Goal: Transaction & Acquisition: Purchase product/service

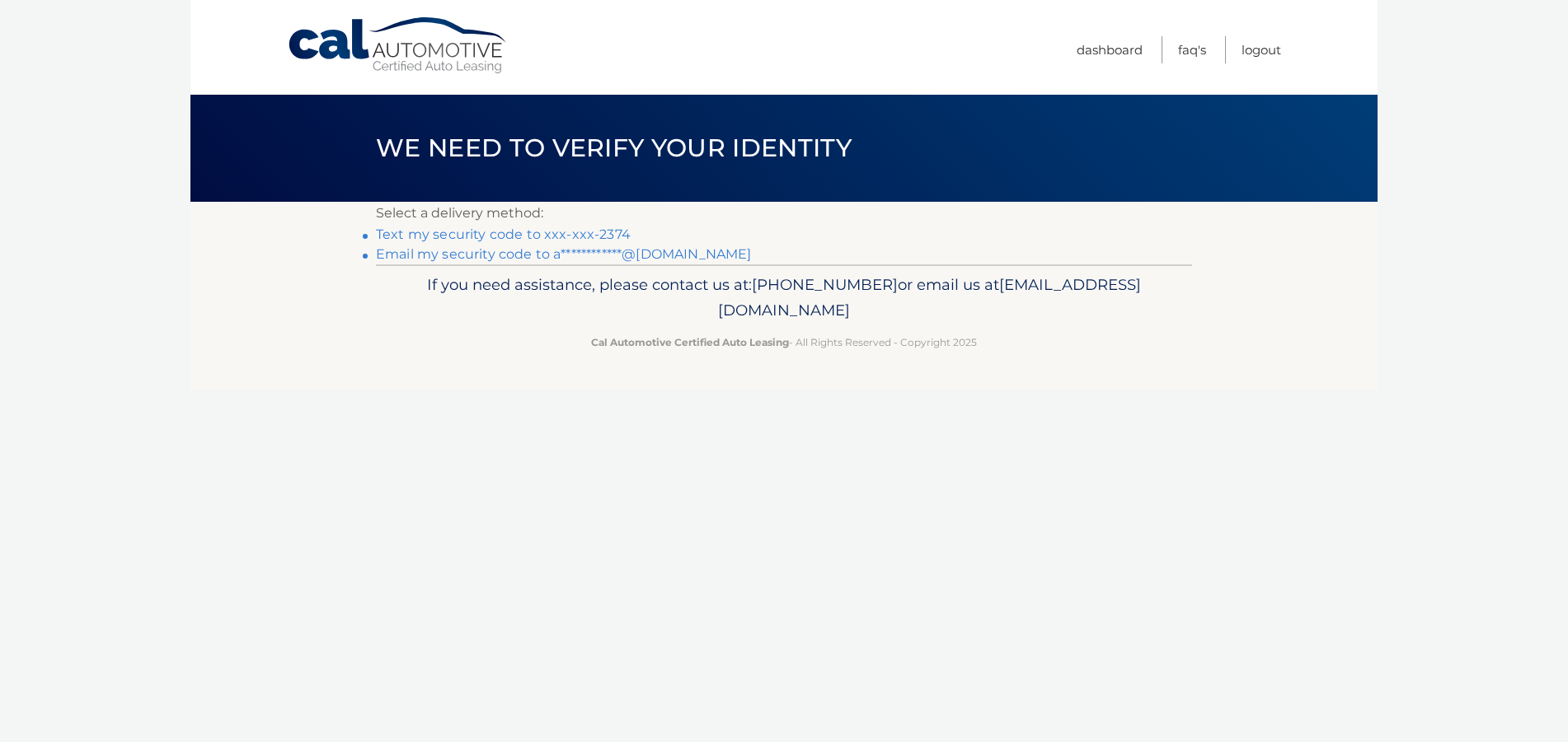
click at [605, 229] on link "Text my security code to xxx-xxx-2374" at bounding box center [503, 235] width 255 height 15
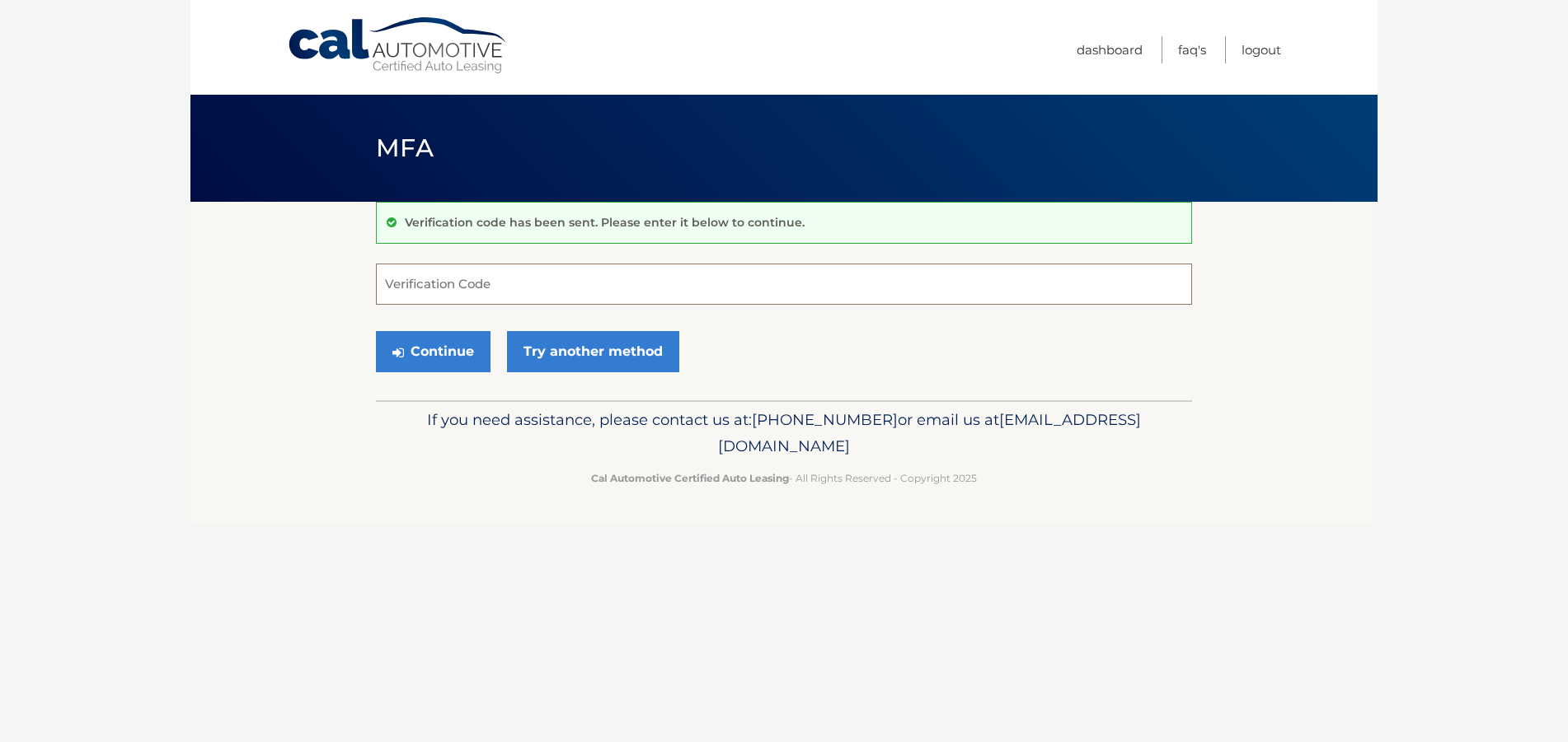
click at [466, 278] on input "Verification Code" at bounding box center [784, 284] width 816 height 41
type input "976167"
click at [440, 350] on button "Continue" at bounding box center [433, 352] width 114 height 41
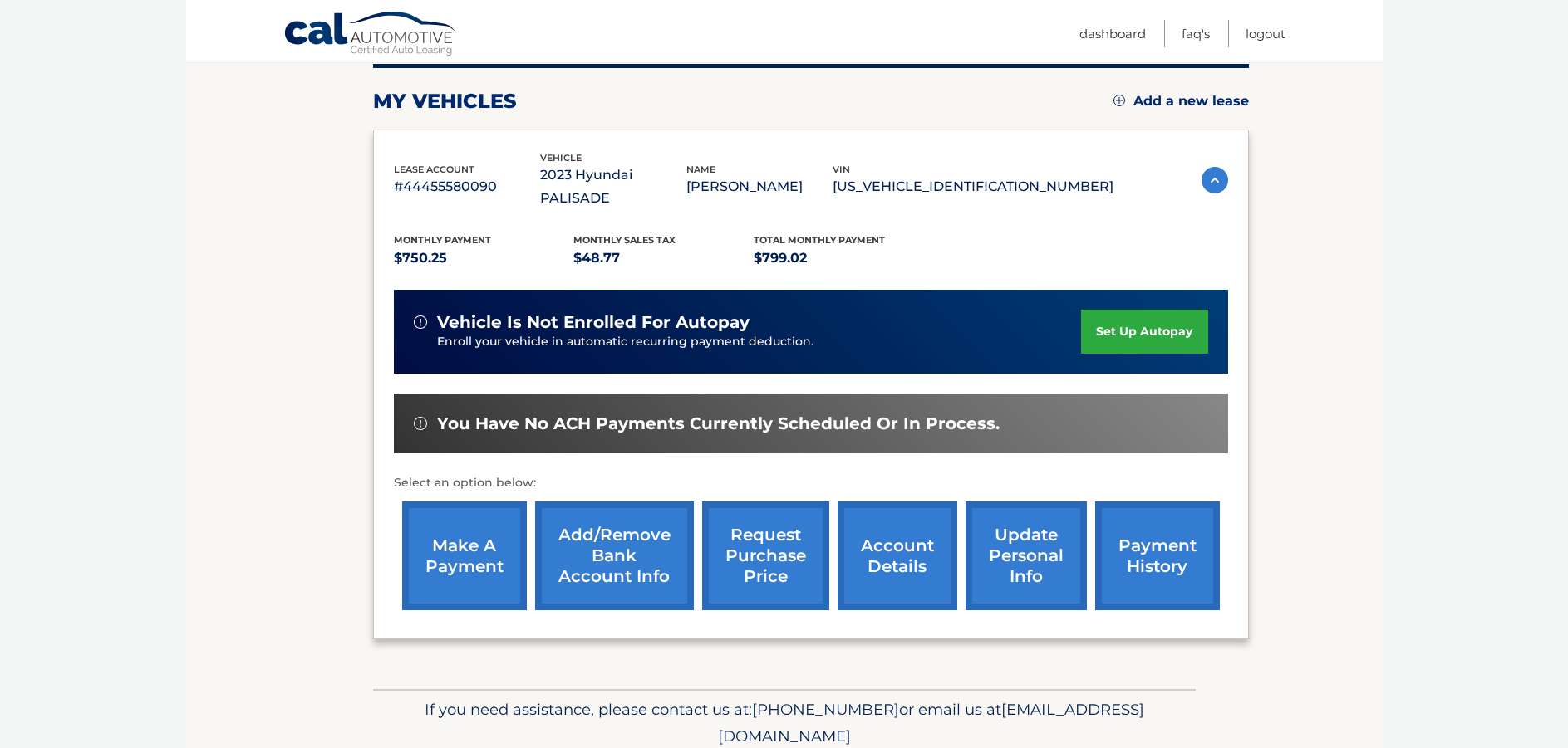
scroll to position [249, 0]
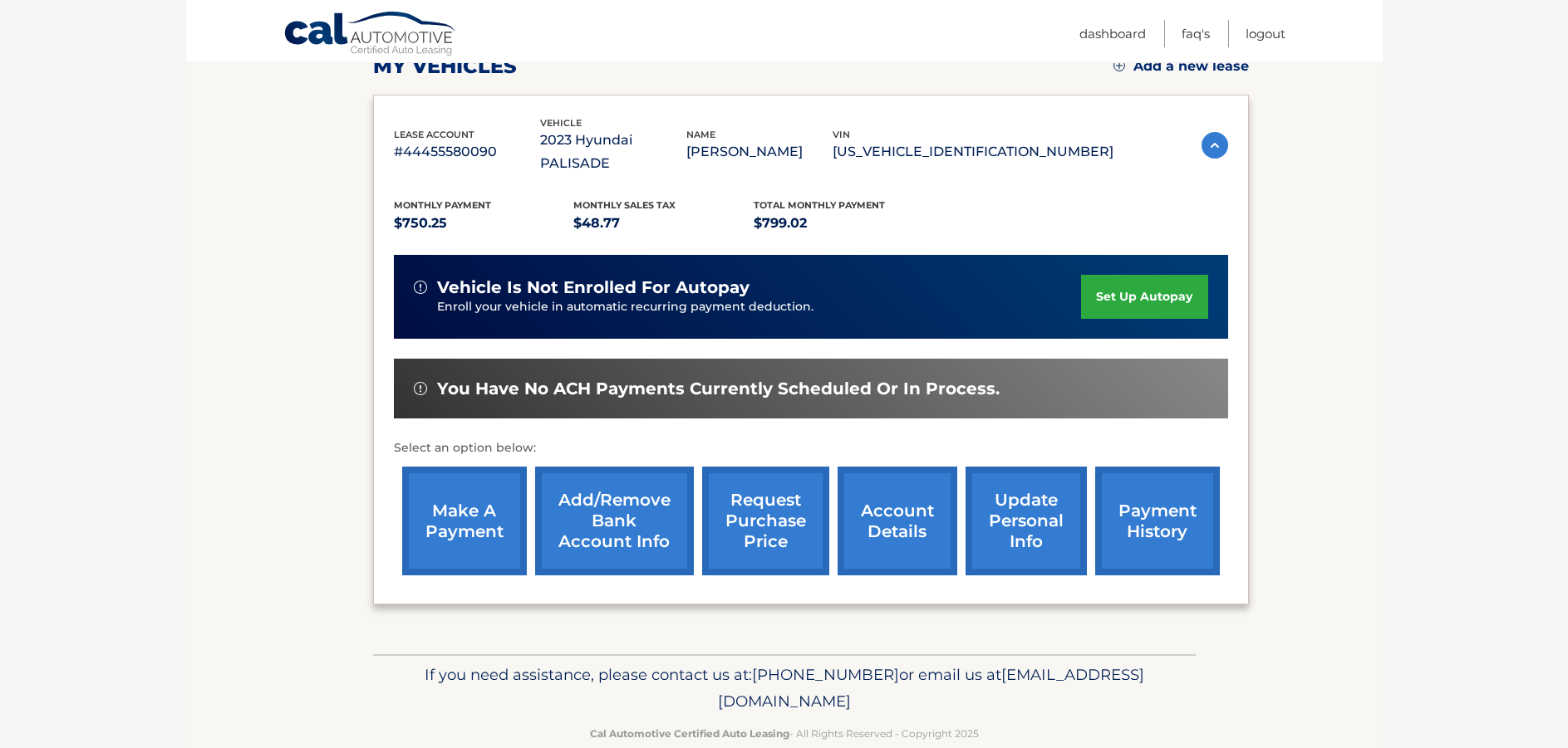
click at [457, 504] on link "make a payment" at bounding box center [464, 521] width 125 height 109
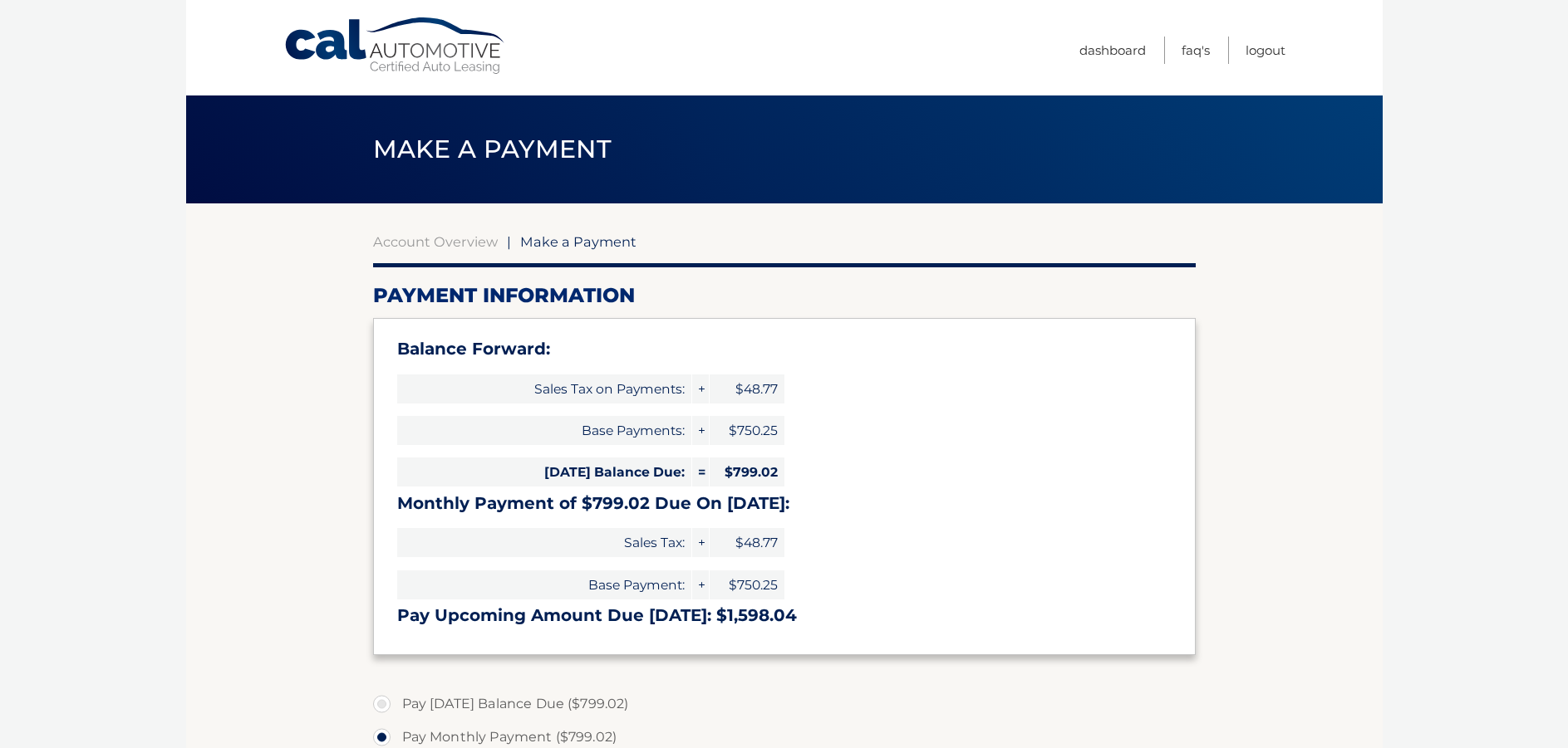
select select "NjkyZjNjZDAtMDkyNy00NGVlLWJkNzQtNjM5NzE4NDRiZjhk"
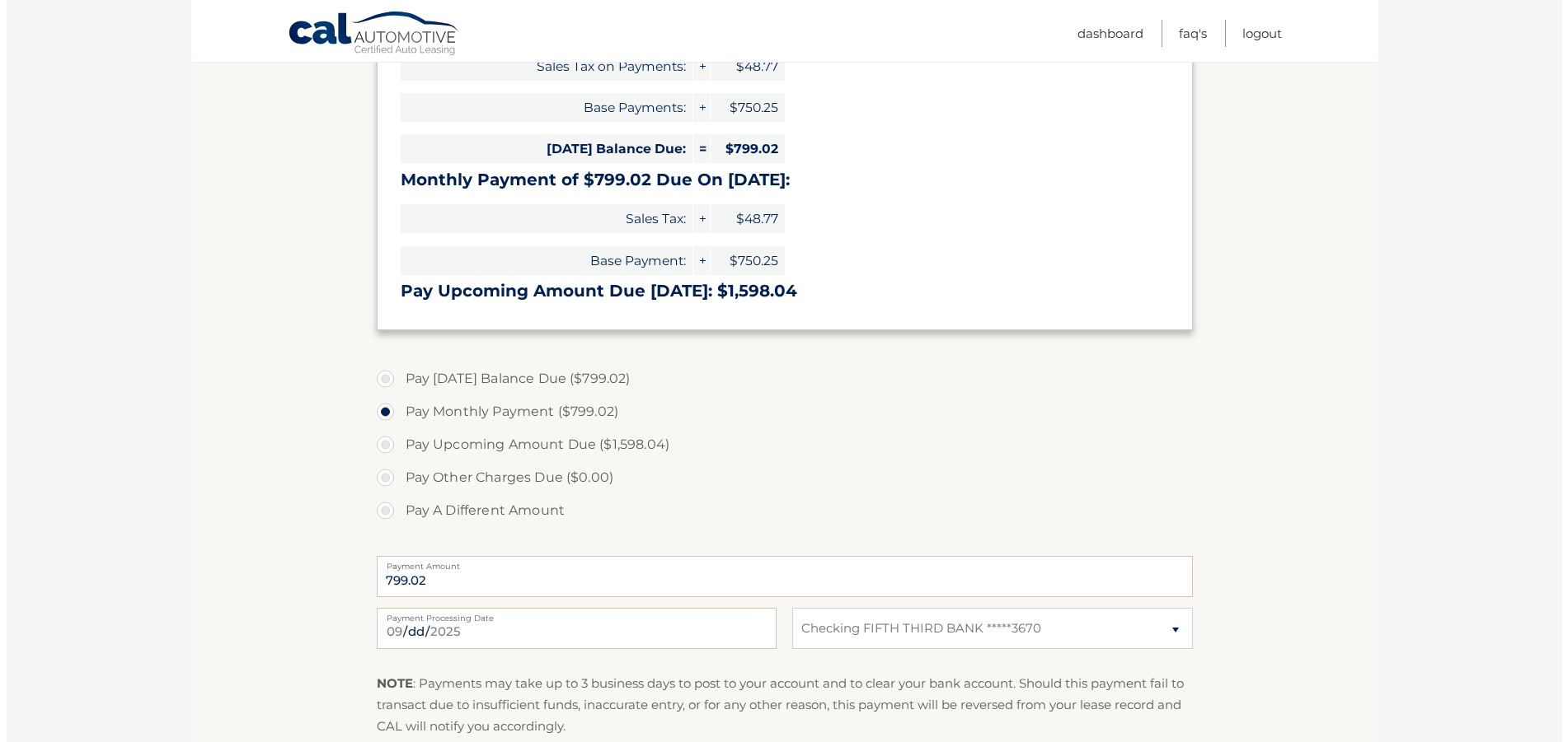
scroll to position [494, 0]
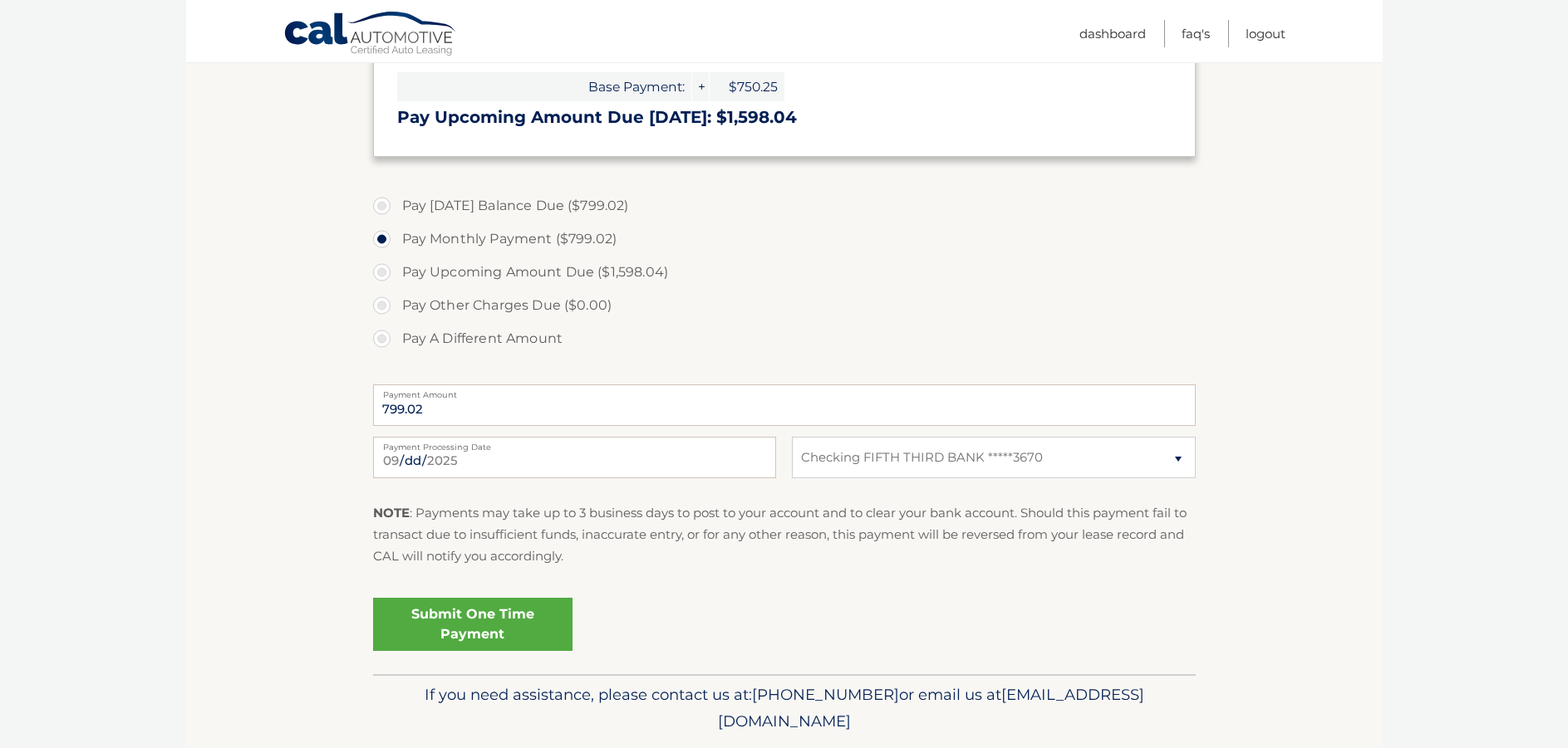
click at [451, 635] on link "Submit One Time Payment" at bounding box center [473, 624] width 200 height 53
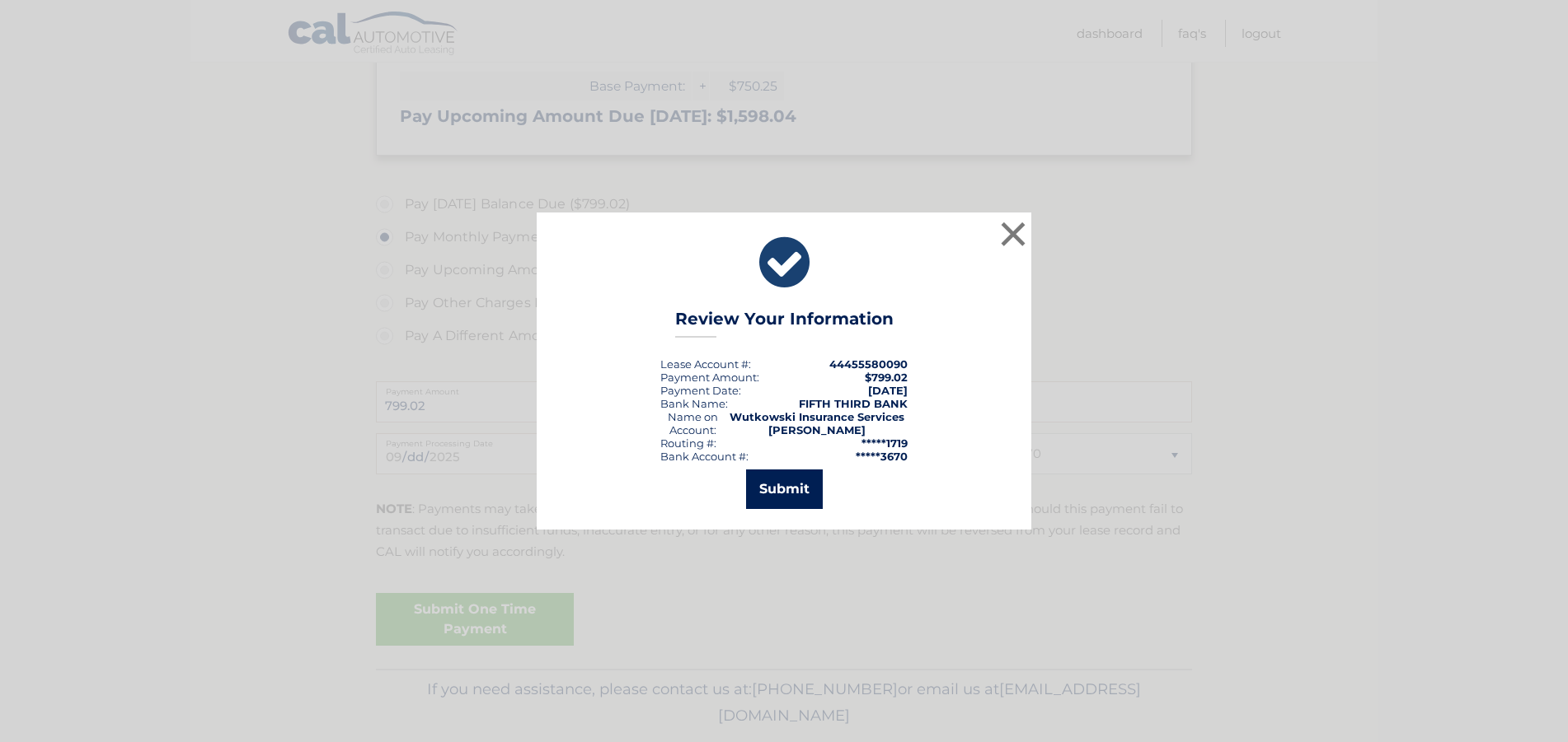
click at [752, 501] on button "Submit" at bounding box center [784, 489] width 77 height 39
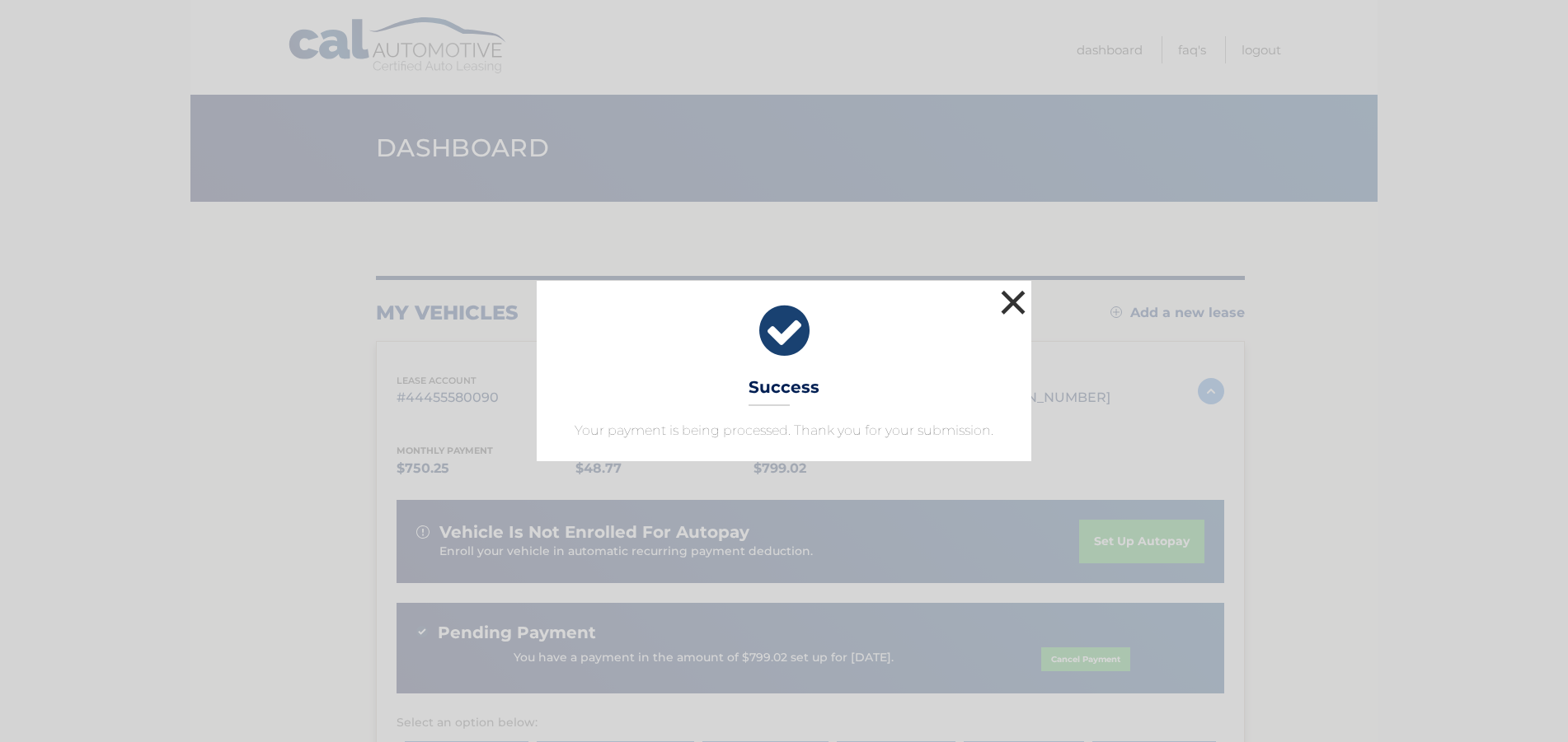
click at [1005, 304] on button "×" at bounding box center [1012, 302] width 33 height 33
